Goal: Information Seeking & Learning: Learn about a topic

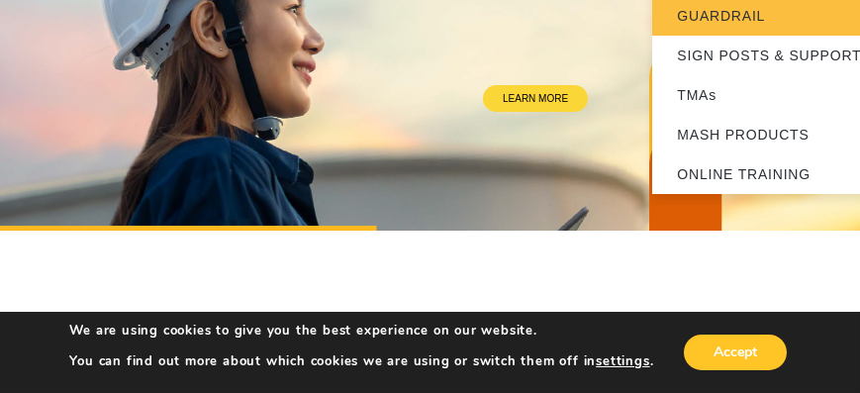
scroll to position [282, 0]
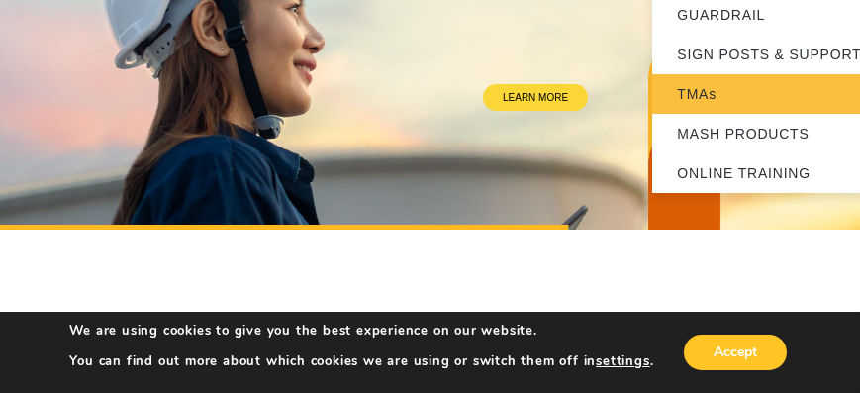
click at [709, 93] on link "TMAs" at bounding box center [775, 94] width 247 height 40
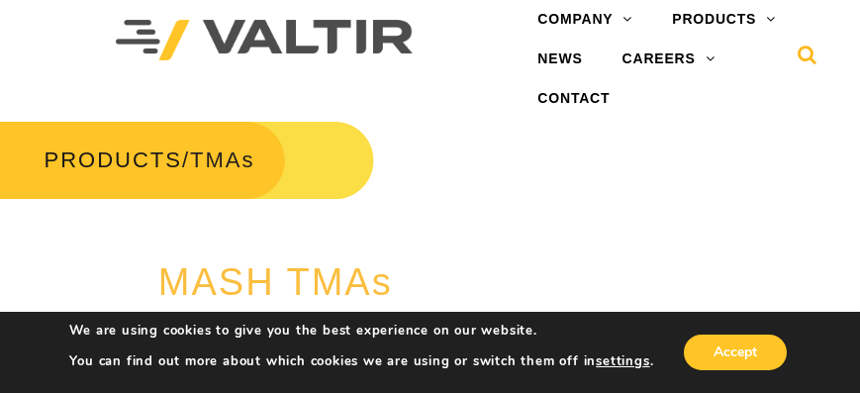
click at [811, 57] on icon at bounding box center [807, 60] width 20 height 30
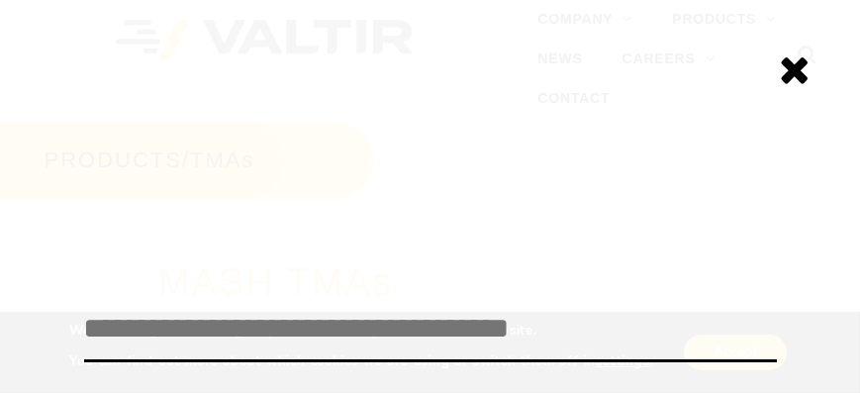
click at [233, 333] on input "search" at bounding box center [430, 329] width 693 height 65
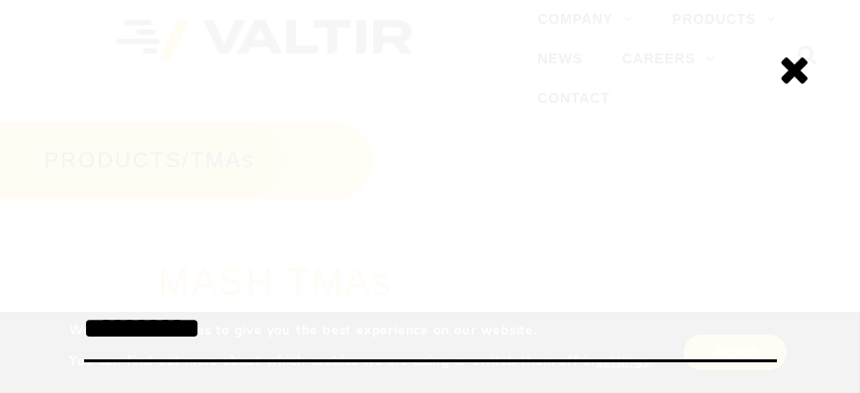
type input "**********"
click input "******" at bounding box center [0, 0] width 0 height 0
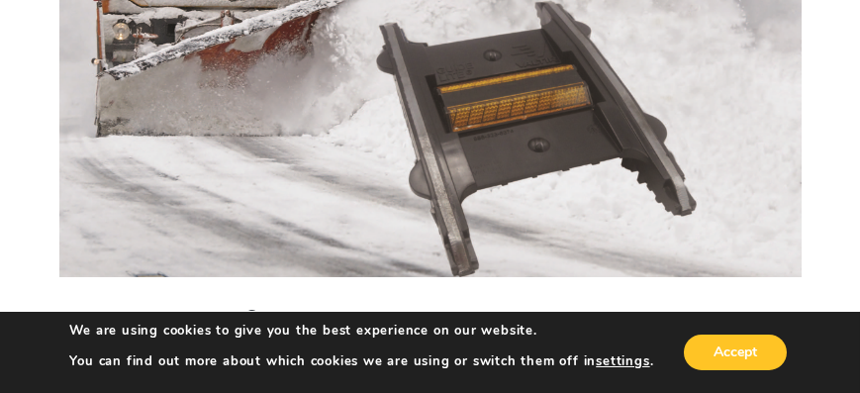
scroll to position [396, 0]
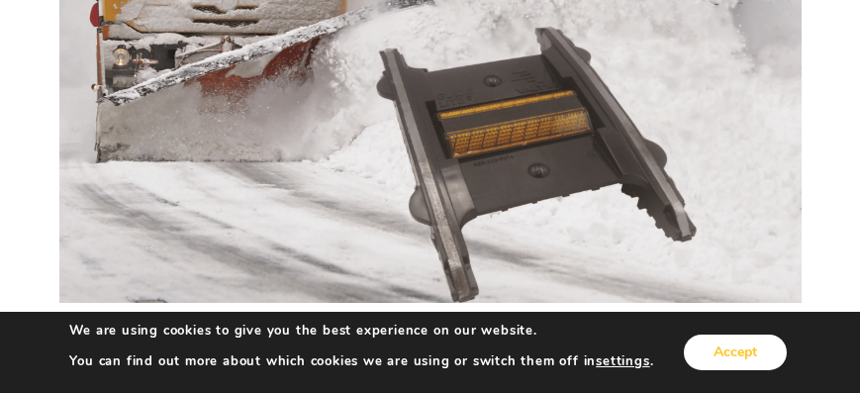
click at [735, 349] on button "Accept" at bounding box center [735, 352] width 103 height 36
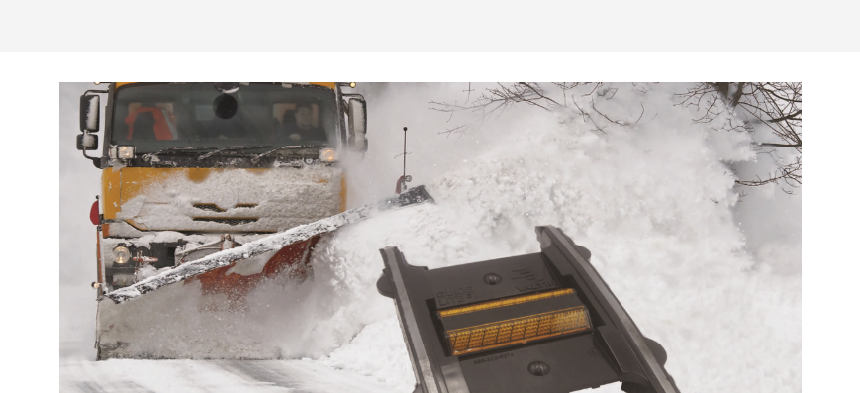
scroll to position [0, 0]
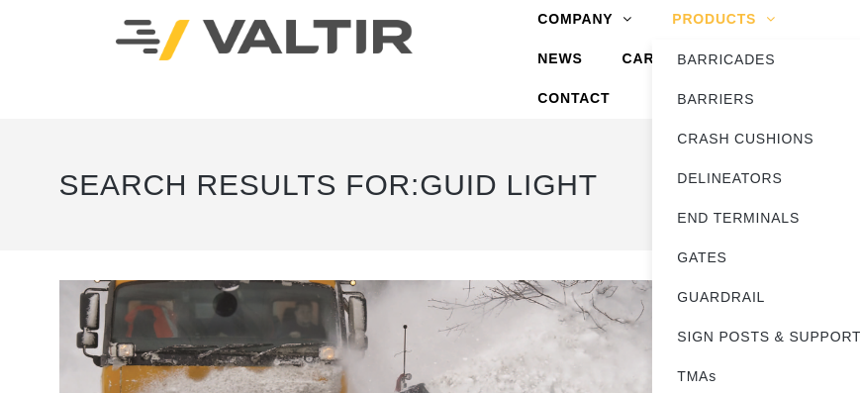
click at [735, 24] on link "PRODUCTS" at bounding box center [723, 20] width 143 height 40
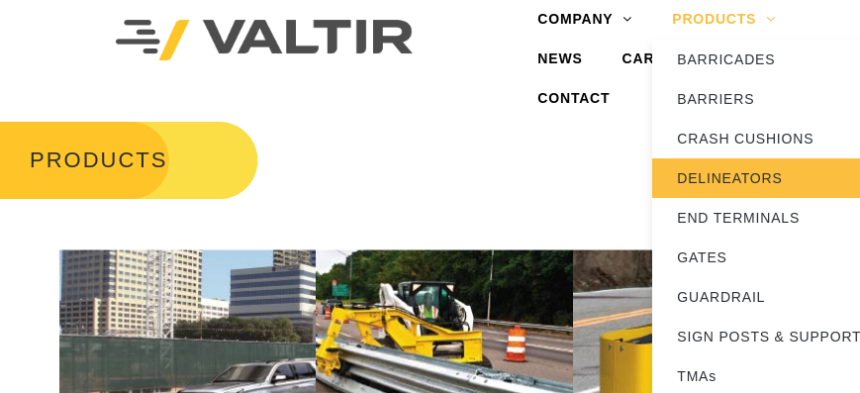
click at [725, 170] on link "DELINEATORS" at bounding box center [775, 178] width 247 height 40
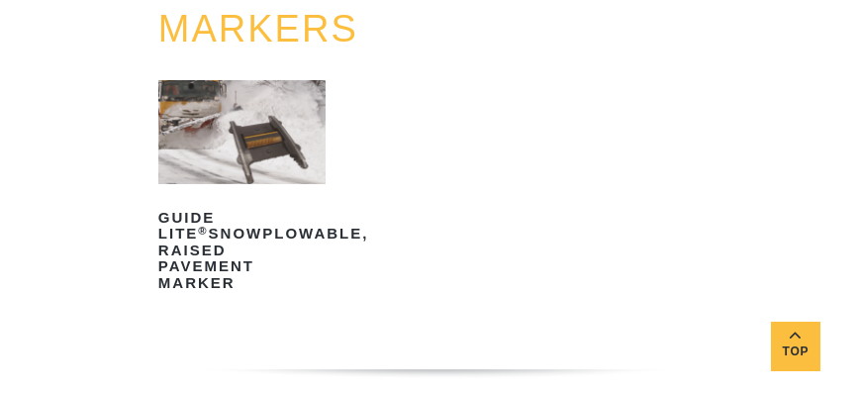
scroll to position [1130, 0]
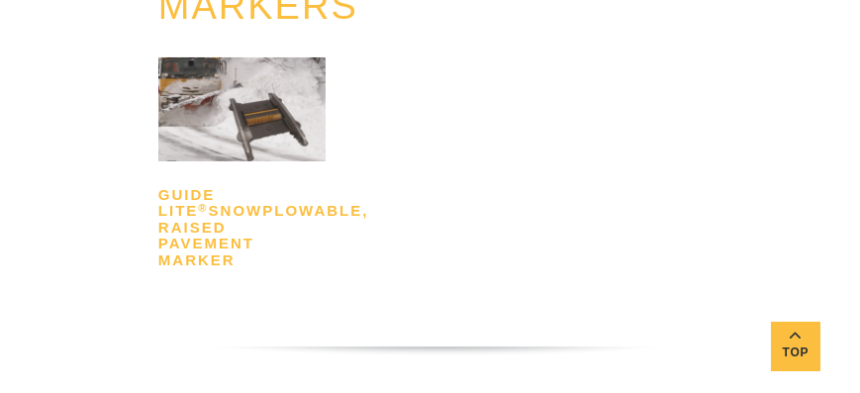
click at [216, 229] on h2 "GUIDE LITE ® Snowplowable, Raised Pavement Marker" at bounding box center [241, 227] width 167 height 97
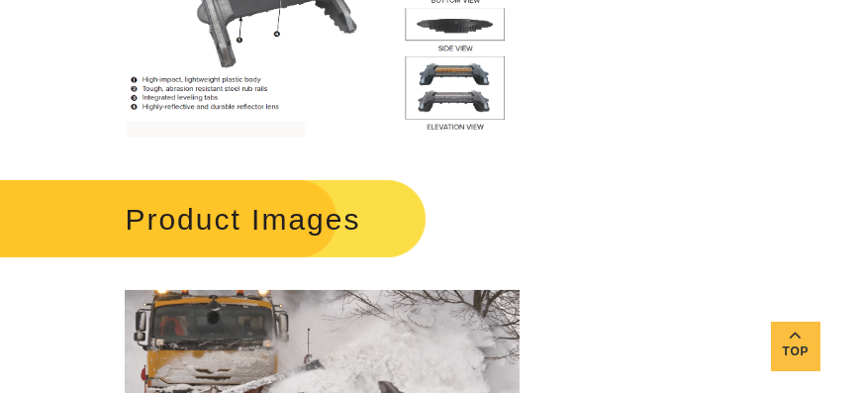
scroll to position [2092, 0]
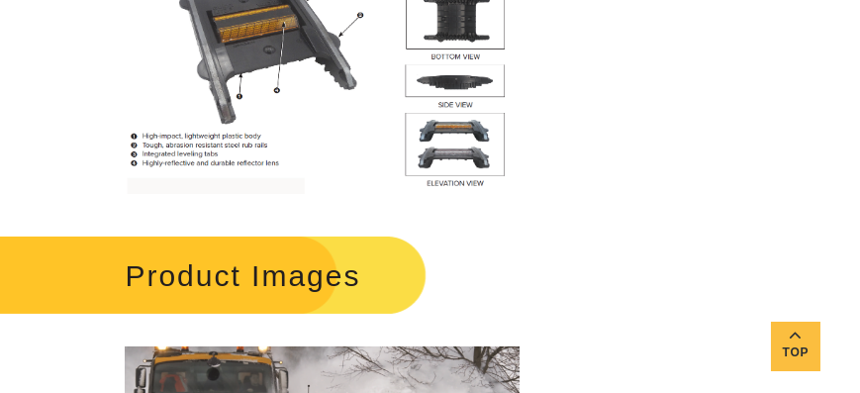
click at [454, 143] on img at bounding box center [322, 39] width 395 height 307
click at [454, 155] on img at bounding box center [322, 39] width 395 height 307
click at [453, 131] on img at bounding box center [322, 39] width 395 height 307
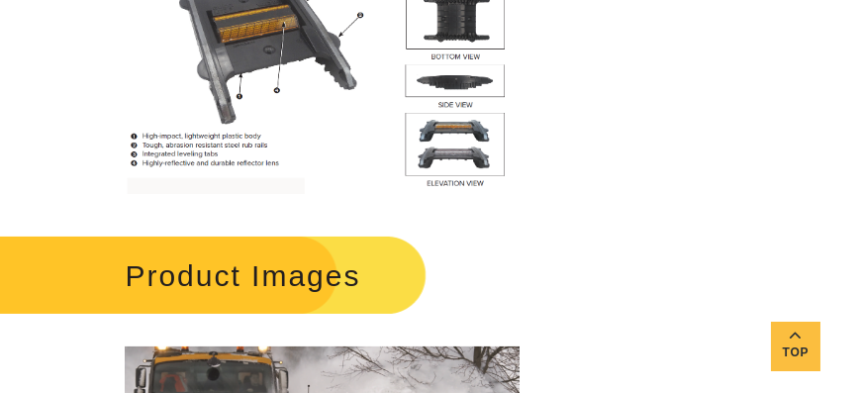
click at [466, 80] on img at bounding box center [322, 39] width 395 height 307
click at [459, 28] on img at bounding box center [322, 39] width 395 height 307
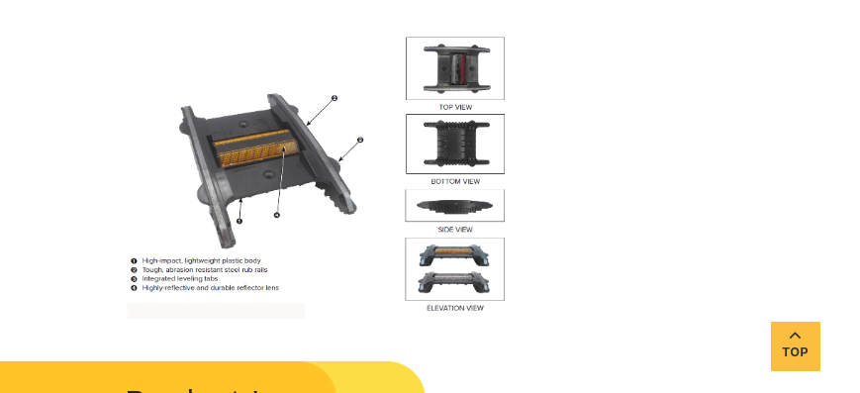
scroll to position [1921, 0]
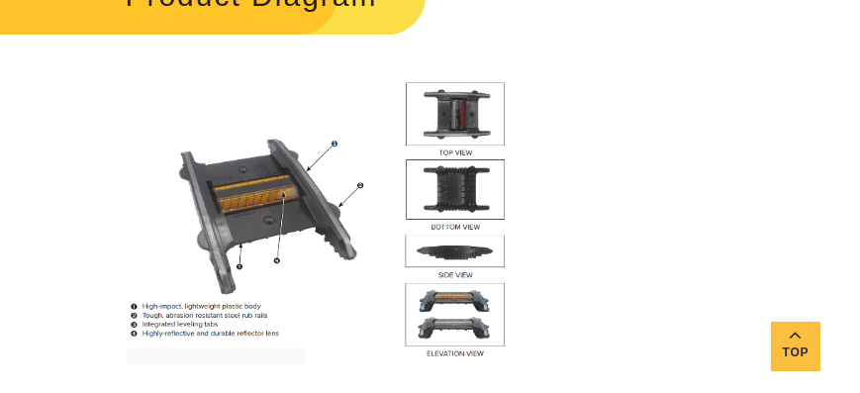
click at [460, 100] on img at bounding box center [322, 209] width 395 height 307
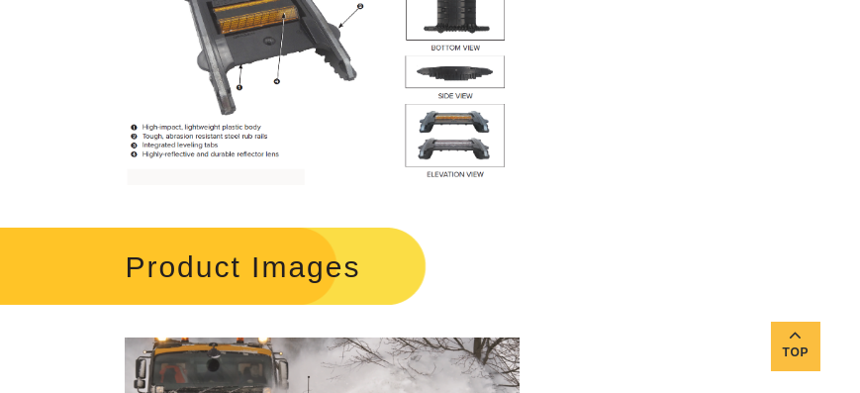
scroll to position [2092, 0]
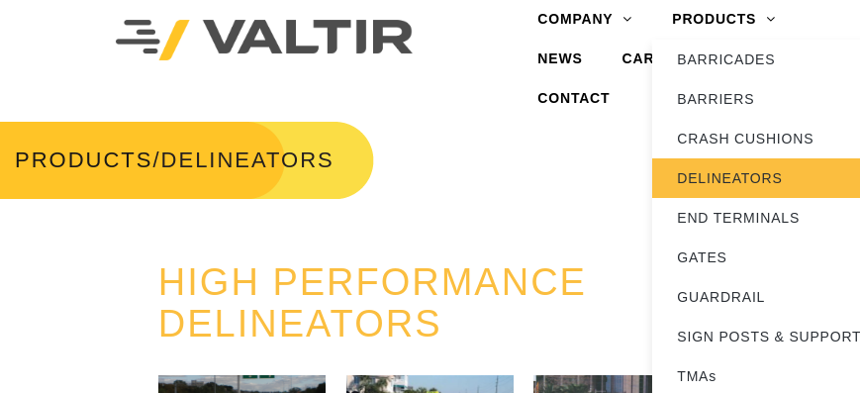
click at [762, 180] on link "DELINEATORS" at bounding box center [775, 178] width 247 height 40
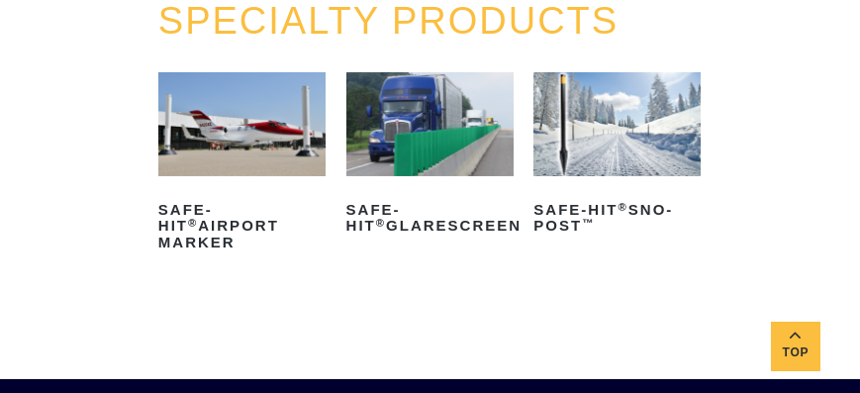
scroll to position [1526, 0]
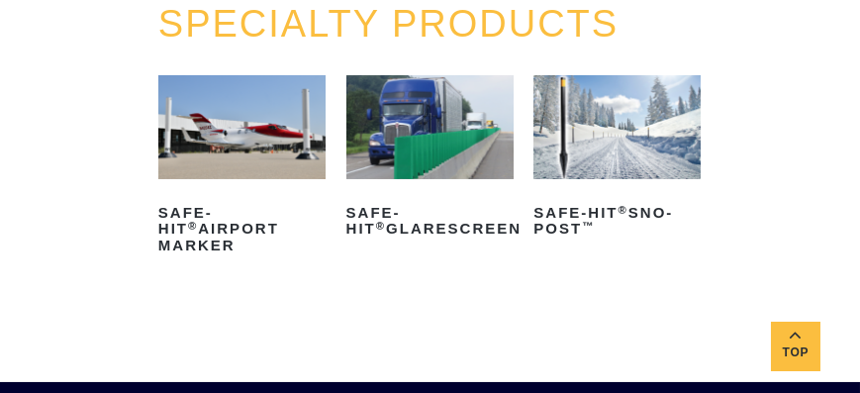
click at [268, 127] on img at bounding box center [241, 127] width 167 height 105
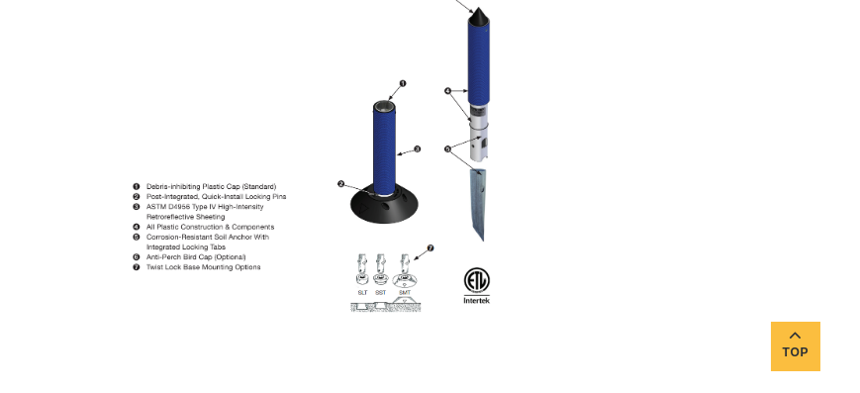
scroll to position [2317, 0]
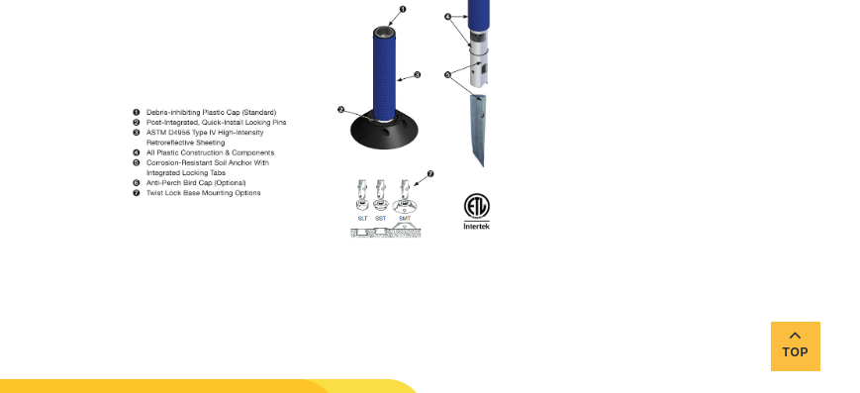
click at [380, 240] on img at bounding box center [322, 77] width 395 height 330
click at [381, 230] on img at bounding box center [322, 77] width 395 height 330
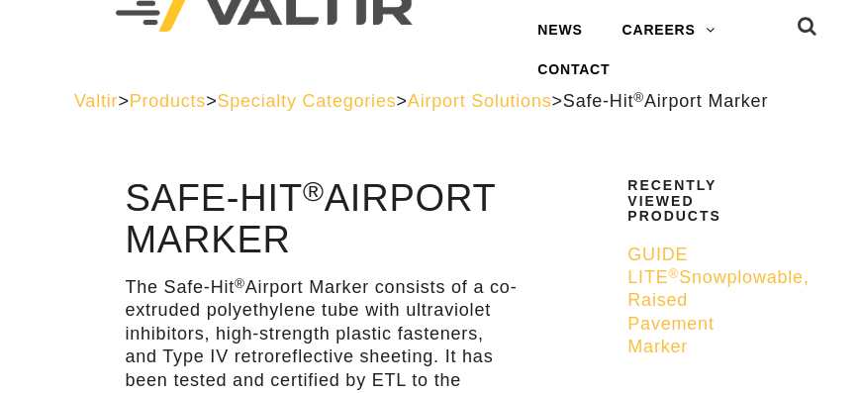
scroll to position [0, 0]
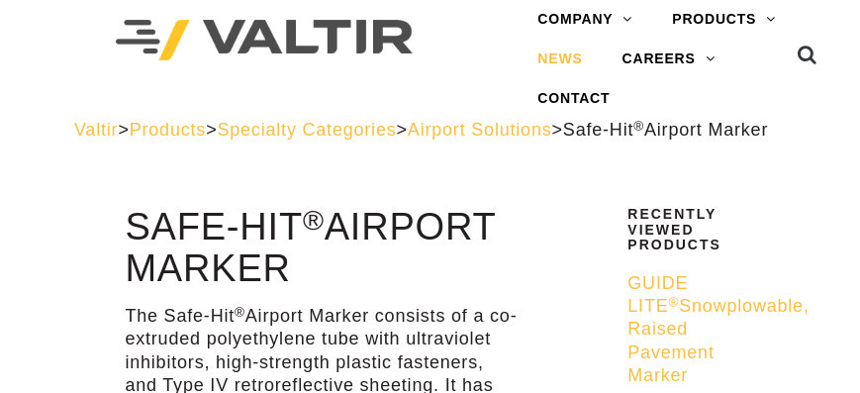
click at [563, 53] on link "NEWS" at bounding box center [559, 60] width 84 height 40
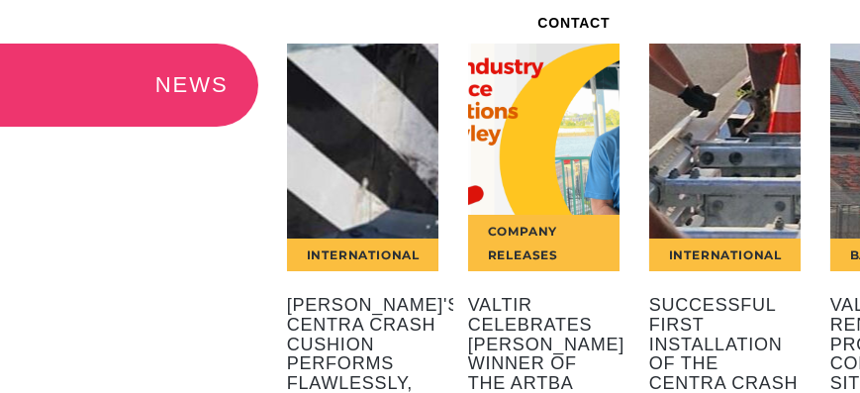
scroll to position [56, 0]
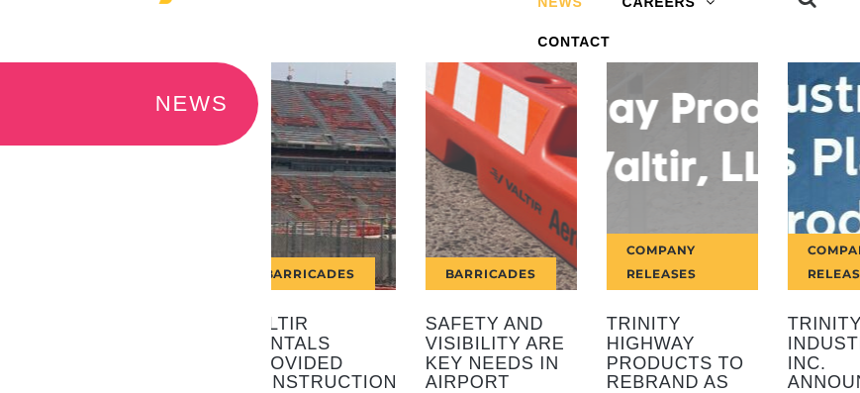
drag, startPoint x: 713, startPoint y: 241, endPoint x: 309, endPoint y: 255, distance: 404.9
click at [309, 255] on div "Barricades" at bounding box center [319, 176] width 151 height 228
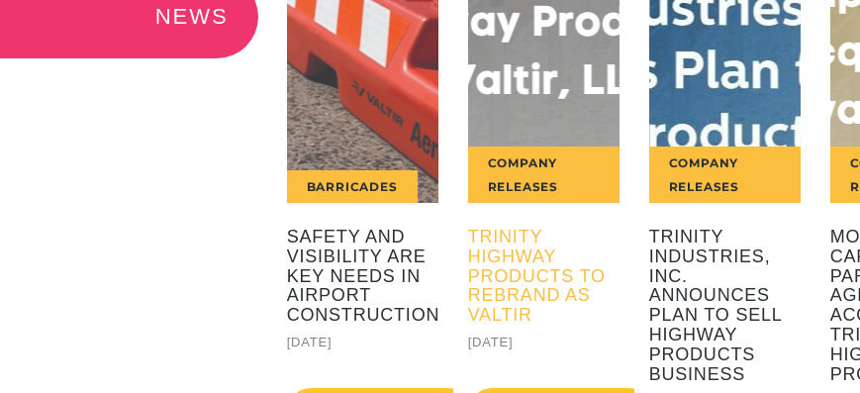
scroll to position [169, 0]
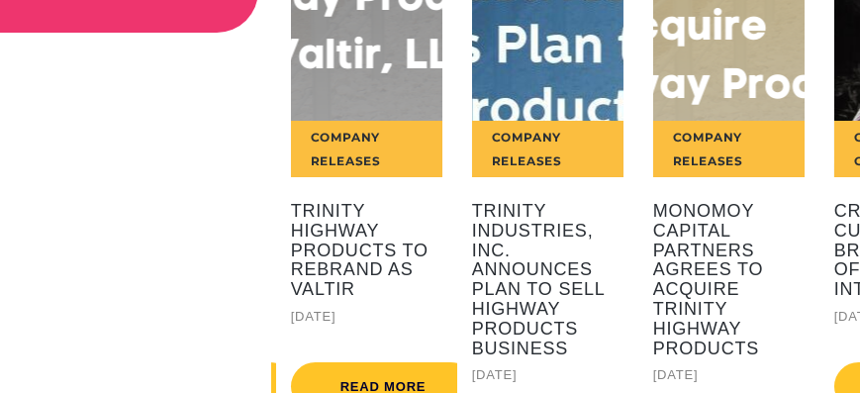
drag, startPoint x: 331, startPoint y: 251, endPoint x: 756, endPoint y: 228, distance: 425.1
click at [442, 231] on h5 "Trinity Highway Products to Rebrand as Valtir" at bounding box center [366, 251] width 151 height 98
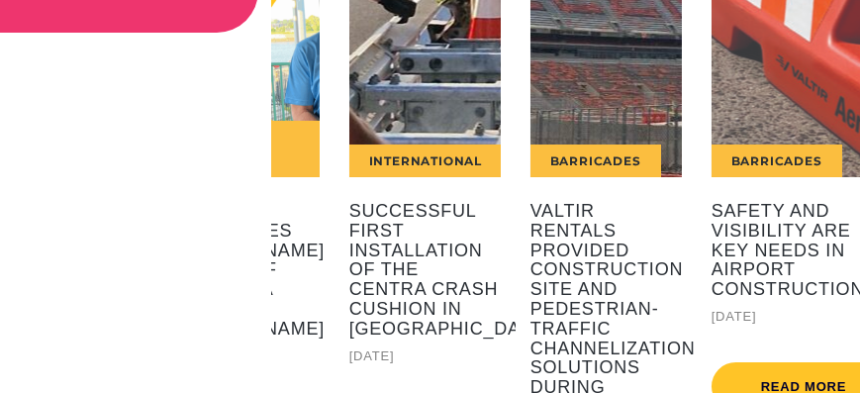
drag, startPoint x: 489, startPoint y: 231, endPoint x: 932, endPoint y: 219, distance: 443.4
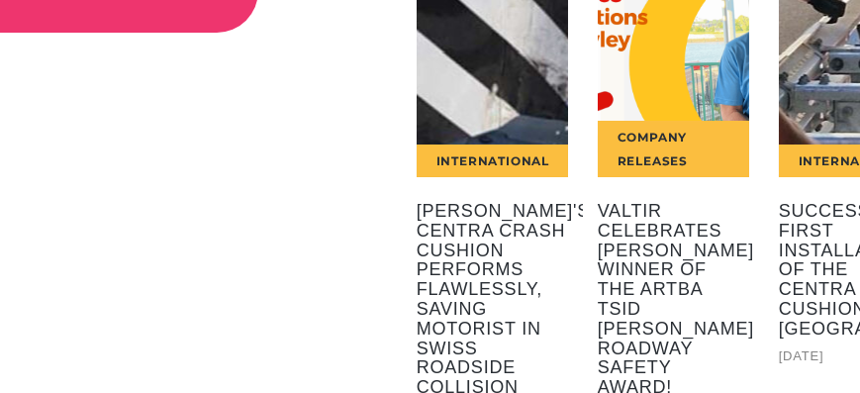
drag, startPoint x: 355, startPoint y: 254, endPoint x: 1003, endPoint y: 225, distance: 648.7
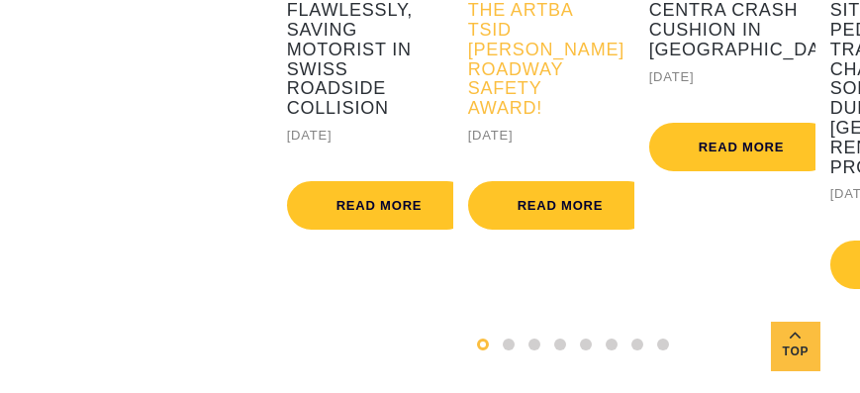
scroll to position [452, 0]
